Goal: Information Seeking & Learning: Check status

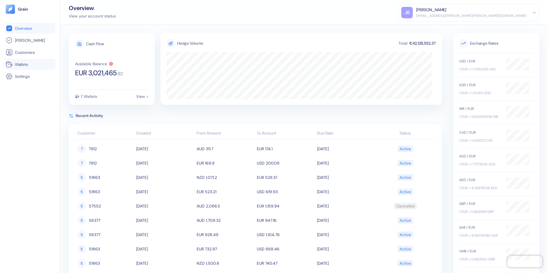
click at [25, 65] on span "Wallets" at bounding box center [21, 65] width 13 height 6
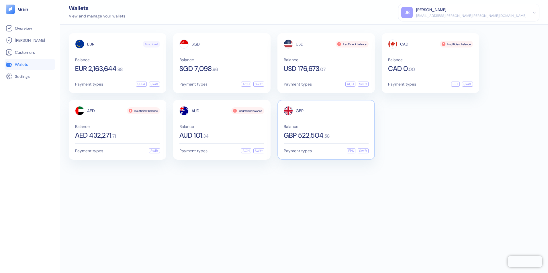
click at [283, 124] on div "GBP Balance GBP 522,504 . 58 Payment types FPS Swift" at bounding box center [325, 130] width 97 height 60
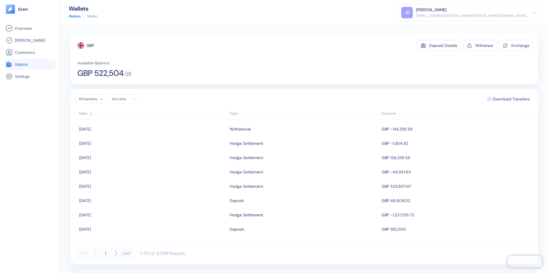
click at [45, 141] on div "Overview [PERSON_NAME] Customers Wallets Settings" at bounding box center [30, 143] width 51 height 241
click at [20, 62] on span "Wallets" at bounding box center [21, 65] width 13 height 6
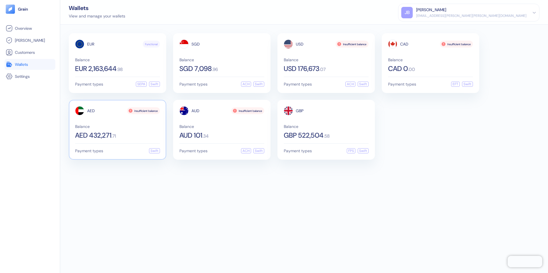
click at [100, 136] on span "AED 432,271" at bounding box center [93, 135] width 36 height 7
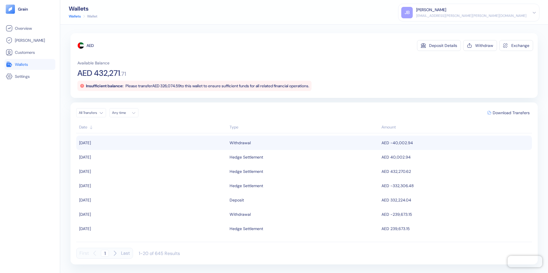
click at [251, 142] on div "Withdrawal" at bounding box center [304, 143] width 149 height 10
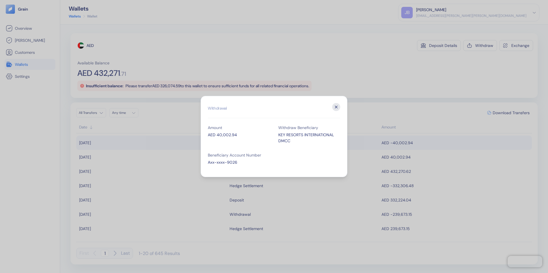
click at [335, 107] on icon "button" at bounding box center [336, 107] width 8 height 8
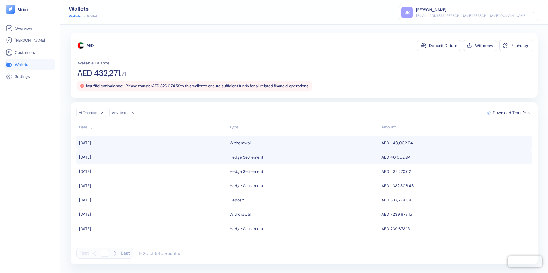
click at [242, 156] on div "Hedge Settlement" at bounding box center [247, 157] width 34 height 10
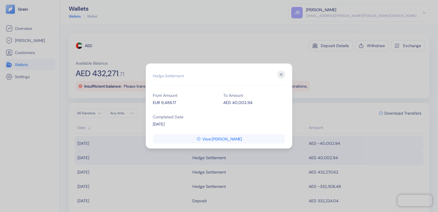
click at [283, 75] on icon "button" at bounding box center [281, 75] width 8 height 8
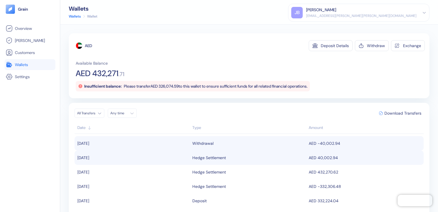
click at [29, 63] on link "Wallets" at bounding box center [30, 64] width 48 height 7
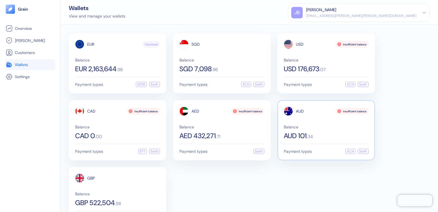
click at [312, 129] on div "Balance AUD 101 . 34" at bounding box center [326, 132] width 85 height 14
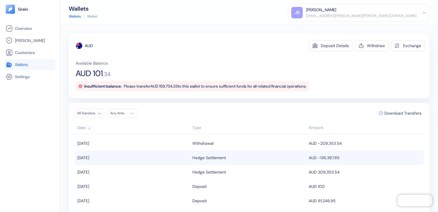
scroll to position [29, 0]
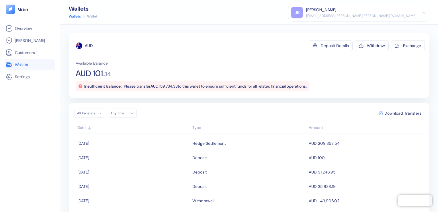
click at [26, 64] on span "Wallets" at bounding box center [21, 65] width 13 height 6
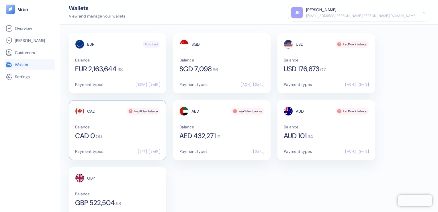
click at [130, 138] on div "CAD Insufficient balance Balance CAD 0 . 00 Payment types EFT Swift" at bounding box center [117, 130] width 97 height 60
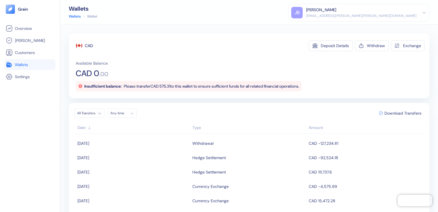
click at [22, 65] on span "Wallets" at bounding box center [21, 65] width 13 height 6
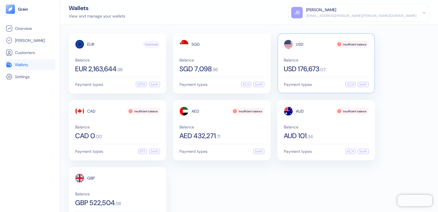
click at [315, 61] on span "Balance" at bounding box center [326, 60] width 85 height 4
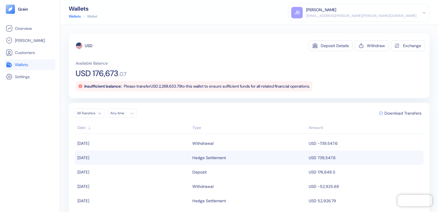
click at [206, 157] on div "Hedge Settlement" at bounding box center [209, 157] width 34 height 10
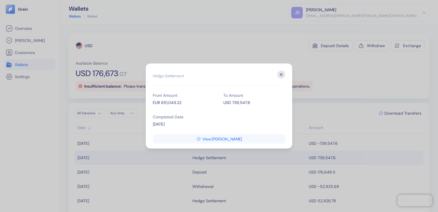
click at [281, 75] on icon "button" at bounding box center [281, 75] width 8 height 8
